Goal: Information Seeking & Learning: Learn about a topic

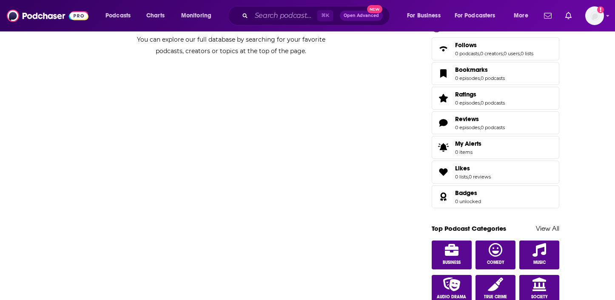
scroll to position [592, 0]
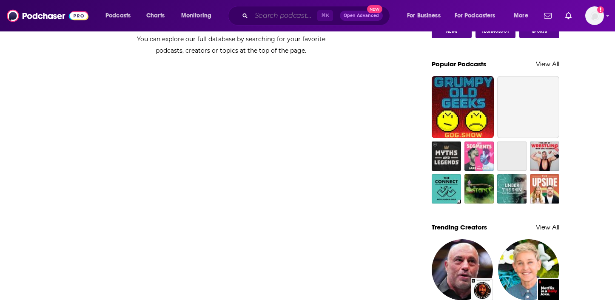
click at [273, 14] on input "Search podcasts, credits, & more..." at bounding box center [284, 16] width 66 height 14
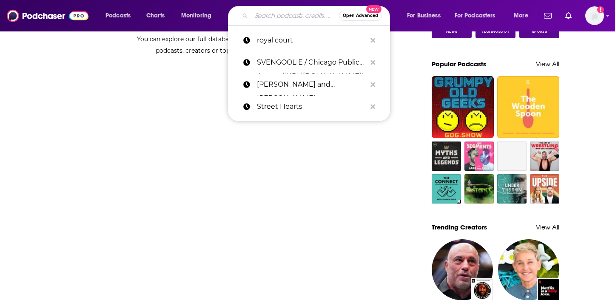
scroll to position [787, 0]
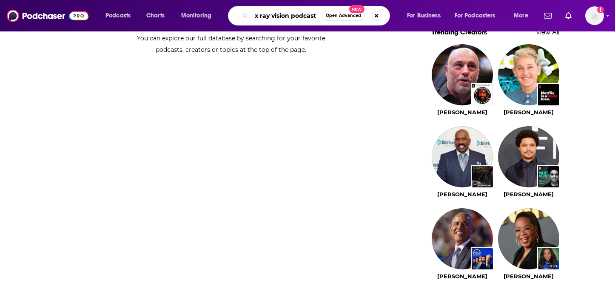
type input "x ray vision podcast"
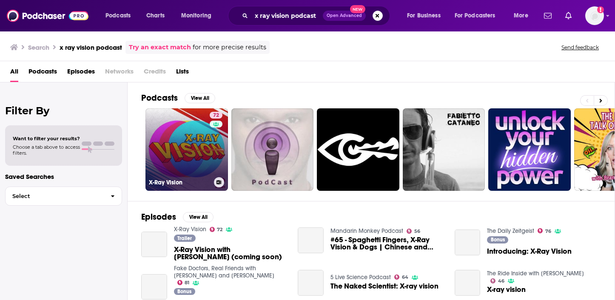
click at [176, 186] on div "X-Ray Vision" at bounding box center [187, 182] width 76 height 10
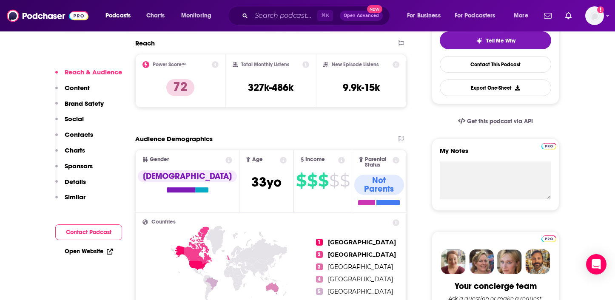
scroll to position [198, 0]
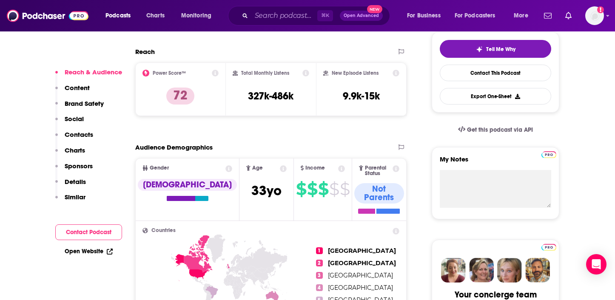
click at [216, 73] on icon at bounding box center [215, 73] width 7 height 7
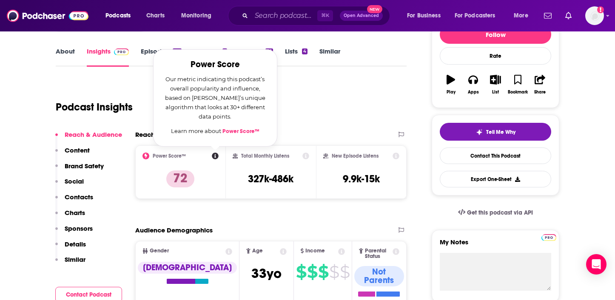
scroll to position [114, 0]
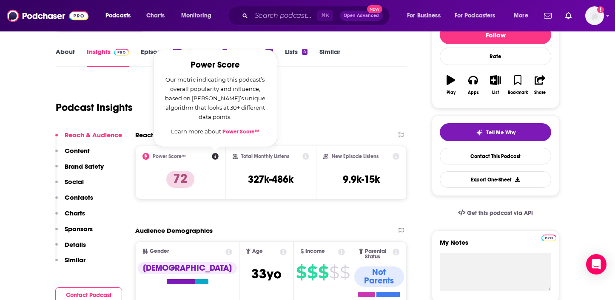
click at [226, 132] on link "Power Score™" at bounding box center [240, 131] width 37 height 7
